Goal: Navigation & Orientation: Find specific page/section

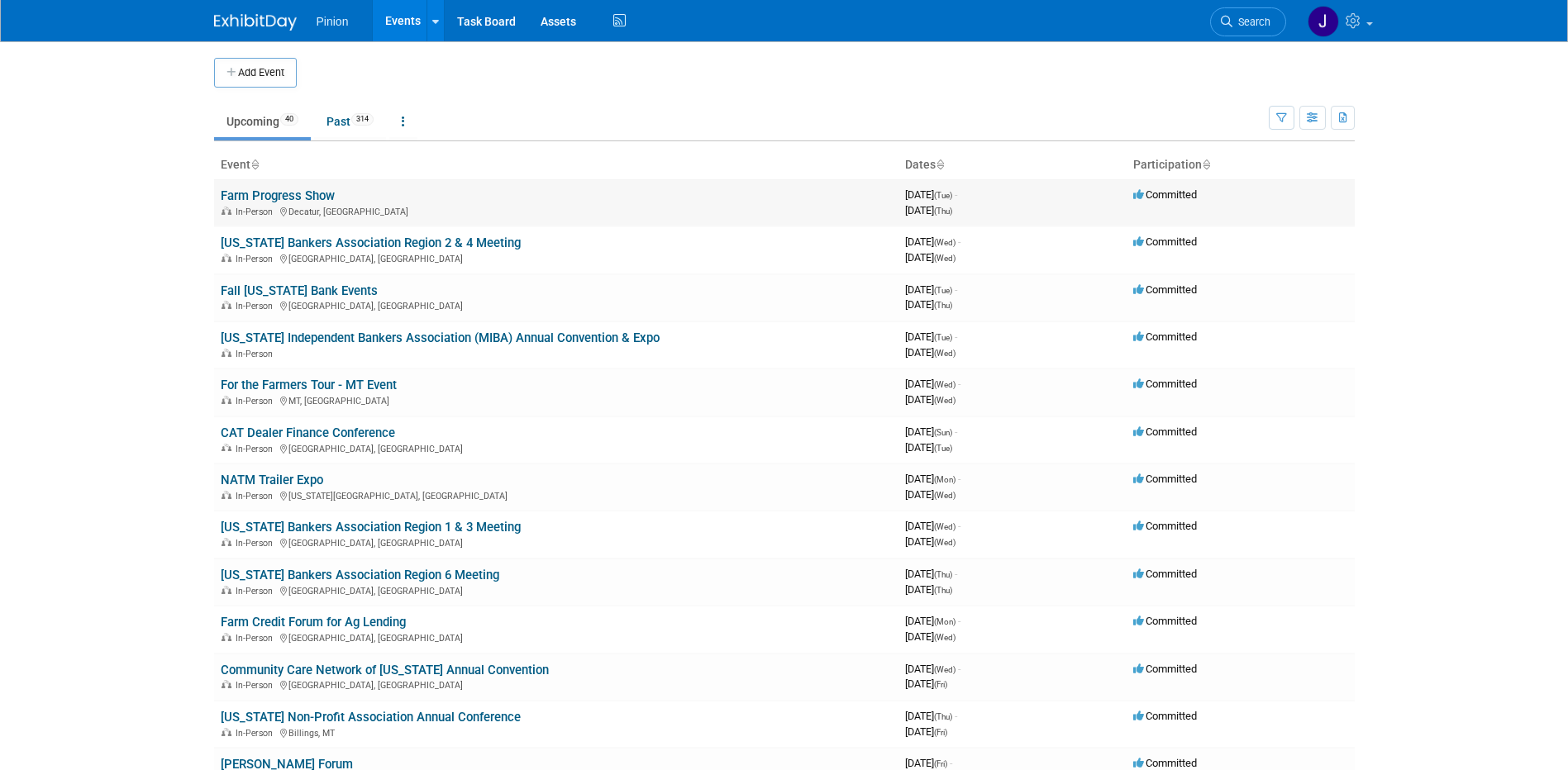
click at [269, 194] on link "Farm Progress Show" at bounding box center [278, 195] width 114 height 14
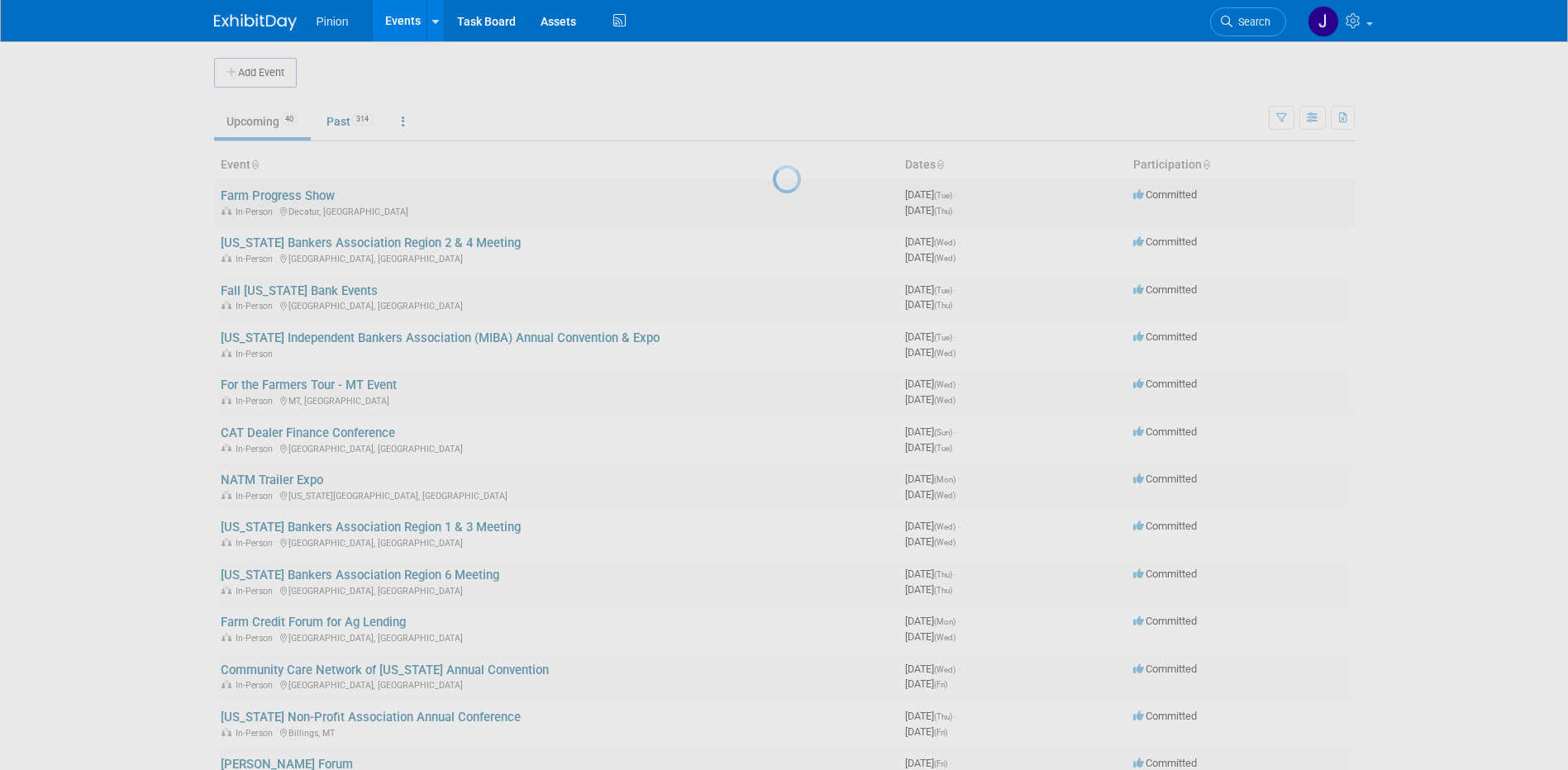
click at [773, 194] on div at bounding box center [784, 385] width 23 height 770
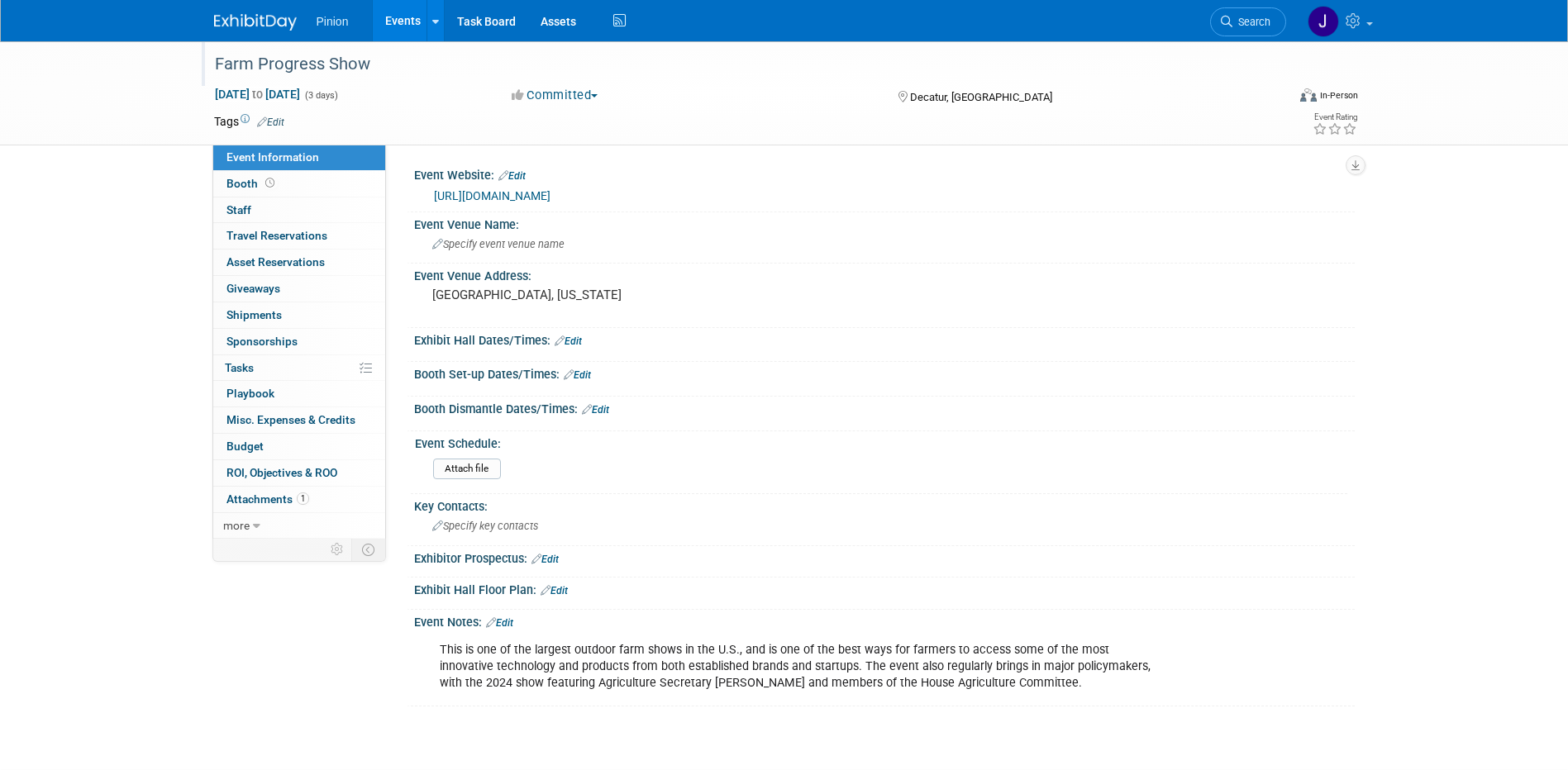
click at [376, 64] on div "Farm Progress Show" at bounding box center [735, 64] width 1052 height 30
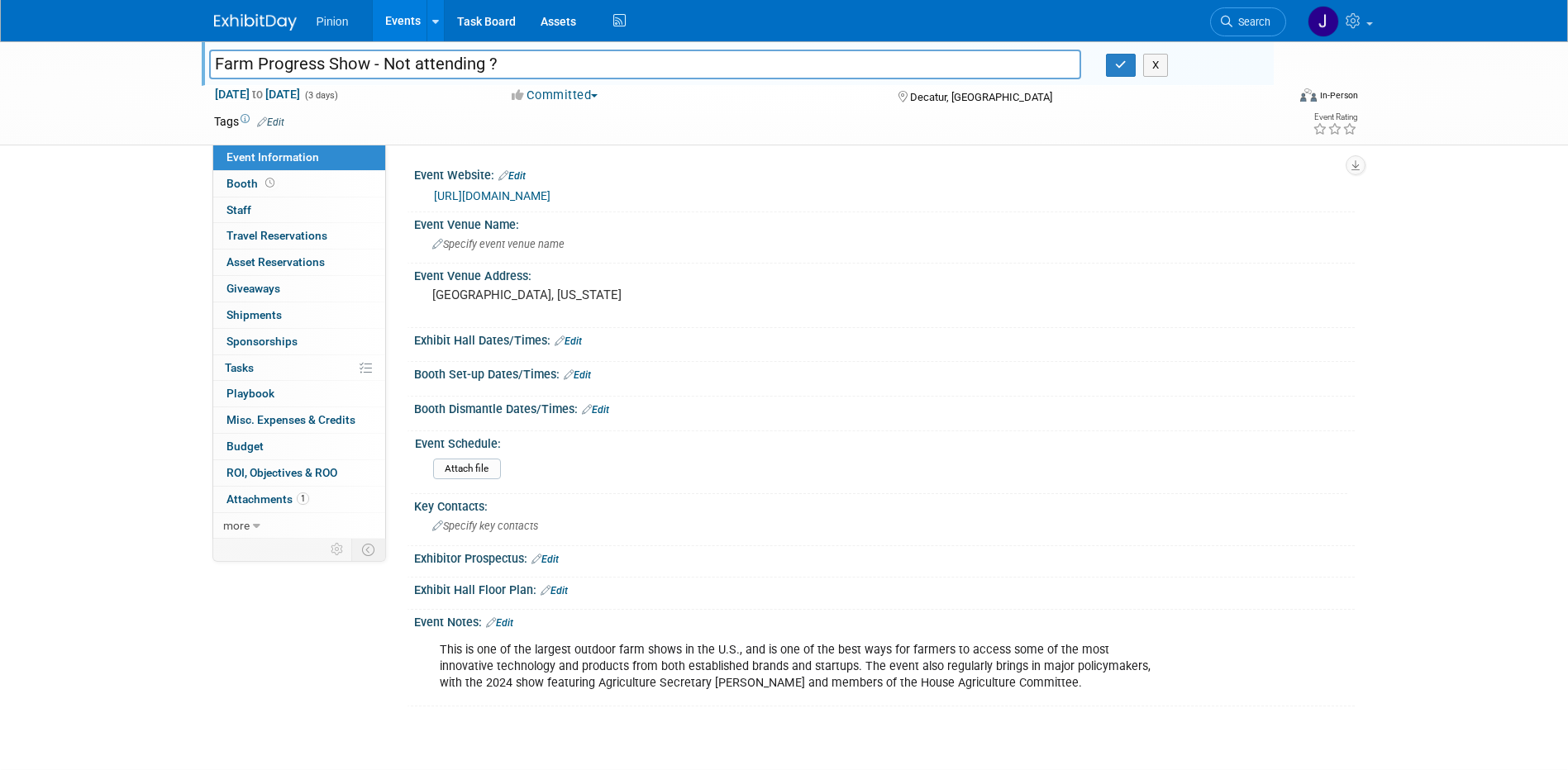
type input "Farm Progress Show - Not attending ?"
click at [1137, 70] on div "X" at bounding box center [1184, 65] width 155 height 23
click at [1120, 62] on icon "button" at bounding box center [1121, 65] width 12 height 11
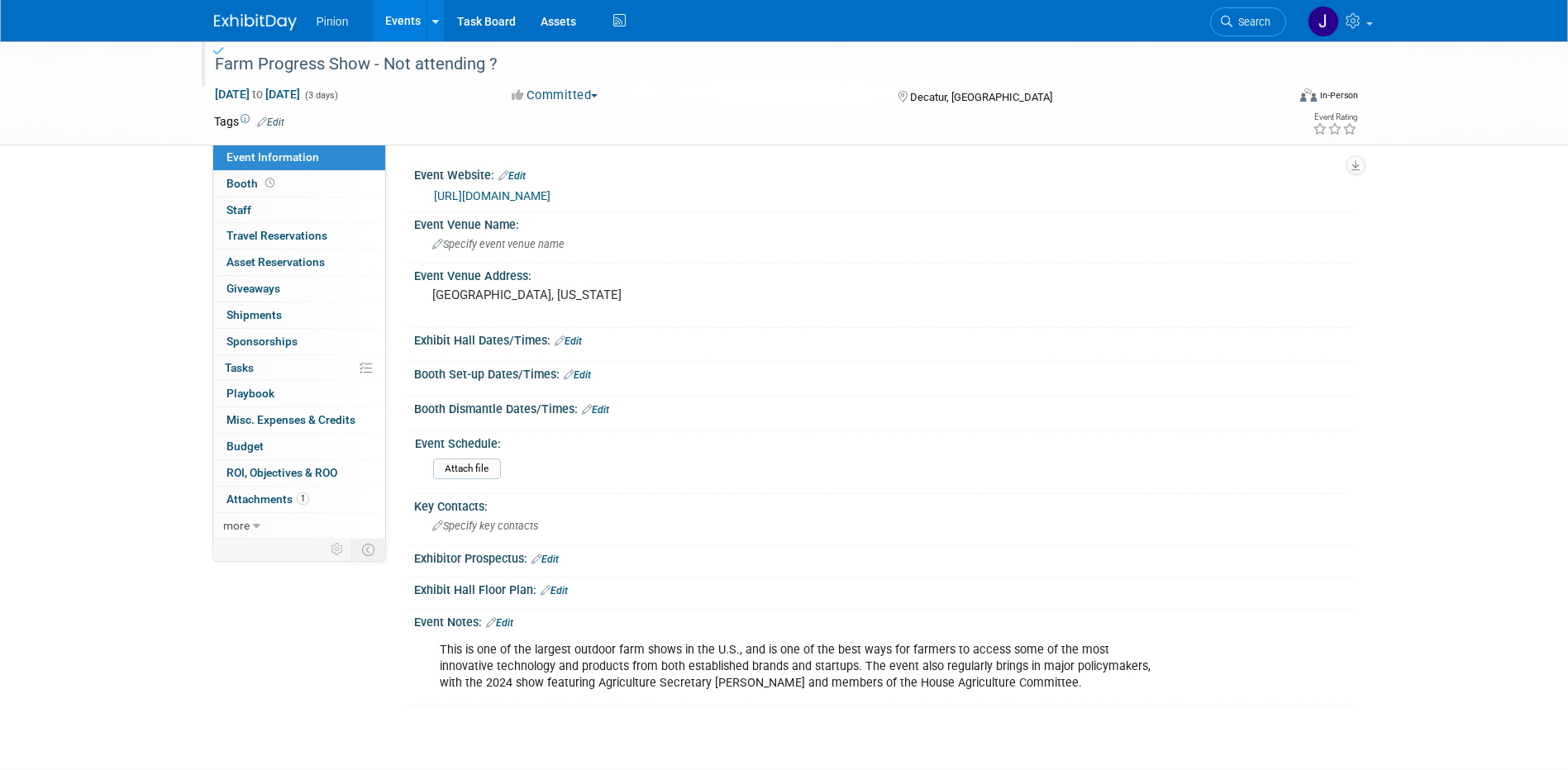
click at [254, 26] on img at bounding box center [255, 22] width 83 height 16
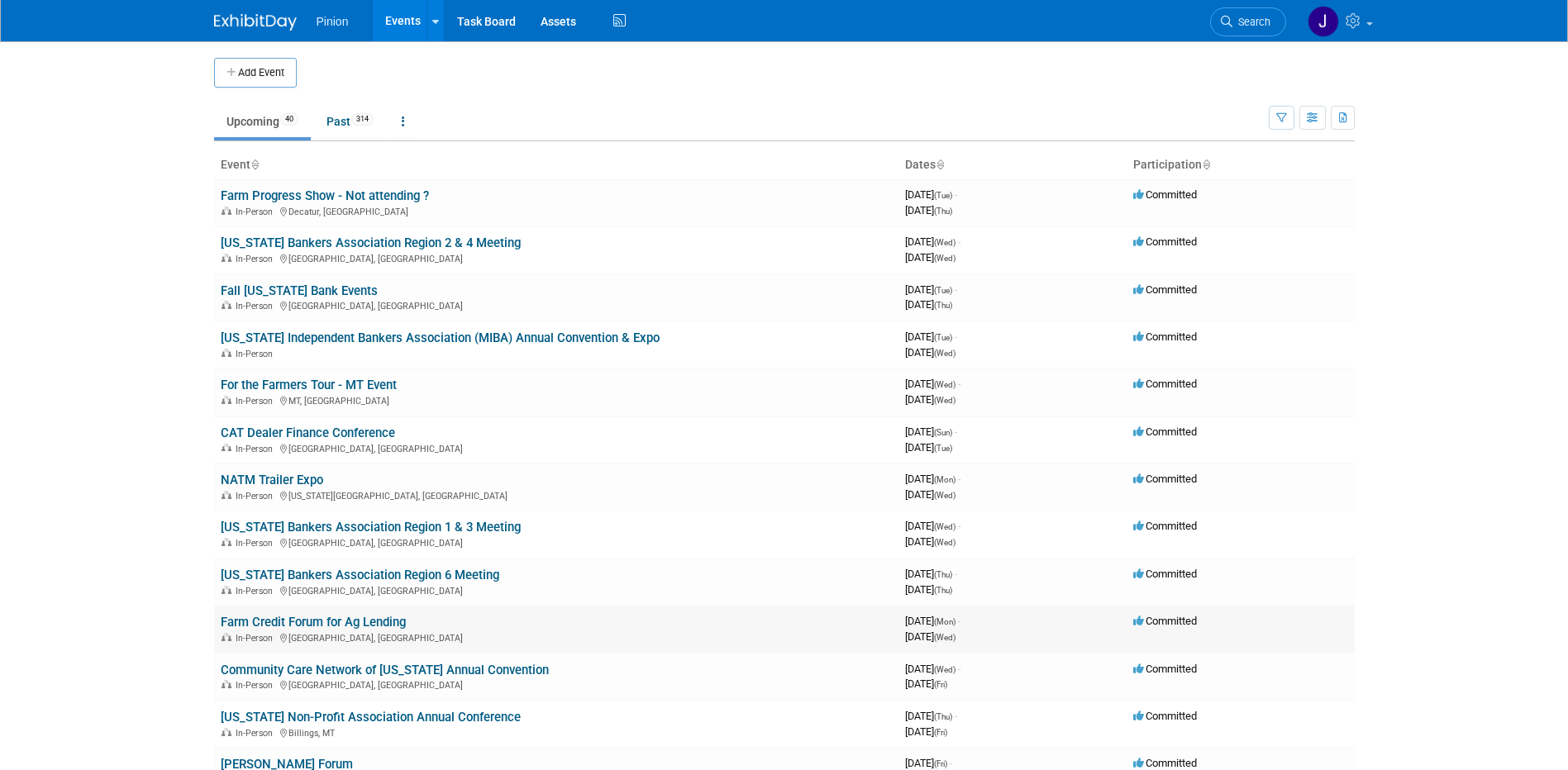
click at [295, 618] on link "Farm Credit Forum for Ag Lending" at bounding box center [313, 622] width 186 height 14
drag, startPoint x: 1574, startPoint y: 142, endPoint x: 814, endPoint y: 224, distance: 764.4
click at [814, 224] on td "Farm Progress Show - Not attending ? In-Person Decatur, IL" at bounding box center [557, 202] width 684 height 47
click at [325, 237] on link "[US_STATE] Bankers Association Region 2 & 4 Meeting" at bounding box center [370, 242] width 300 height 14
click at [315, 476] on link "NATM Trailer Expo" at bounding box center [272, 480] width 102 height 14
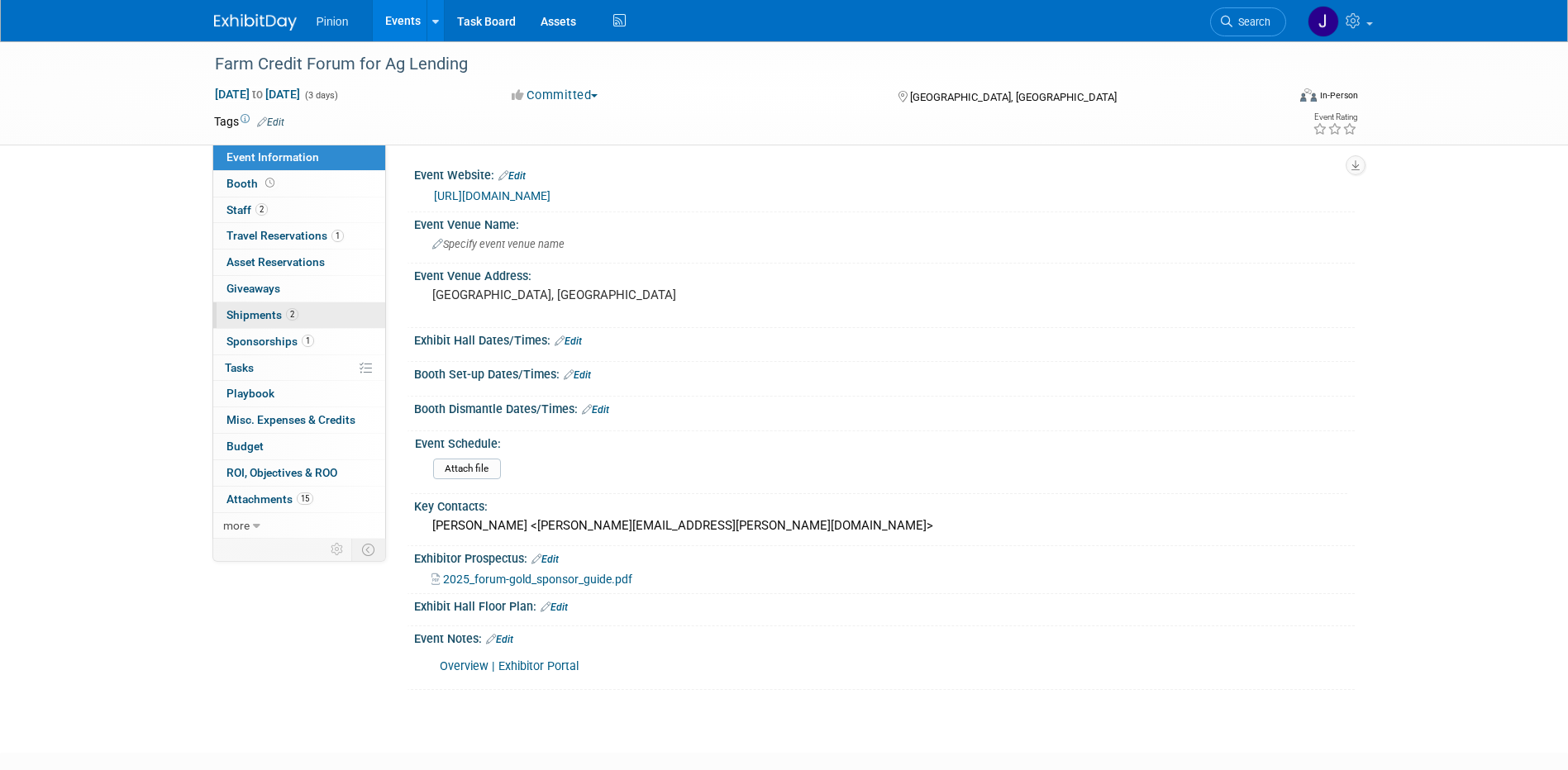
click at [280, 316] on span "Shipments 2" at bounding box center [262, 315] width 72 height 14
click at [274, 316] on span "Shipments 2" at bounding box center [262, 315] width 72 height 14
